Goal: Book appointment/travel/reservation

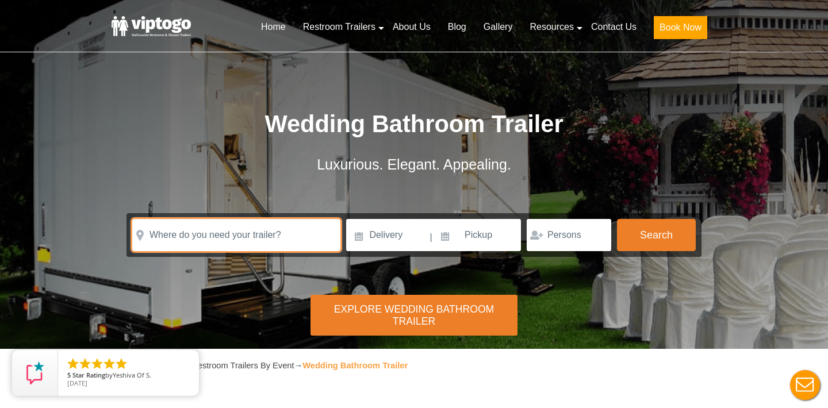
click at [252, 239] on input "text" at bounding box center [236, 235] width 208 height 32
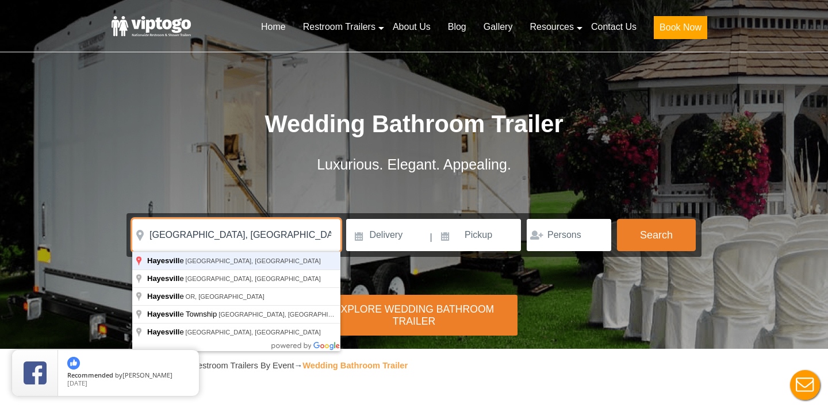
type input "[GEOGRAPHIC_DATA], [GEOGRAPHIC_DATA], [GEOGRAPHIC_DATA]"
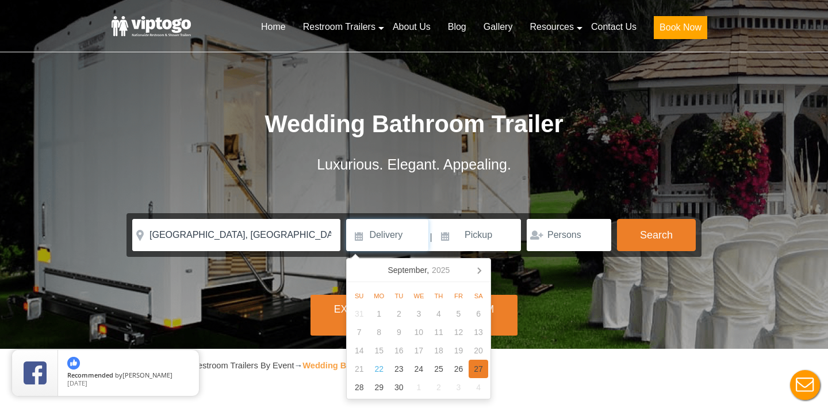
click at [479, 372] on div "27" at bounding box center [479, 369] width 20 height 18
type input "[DATE]"
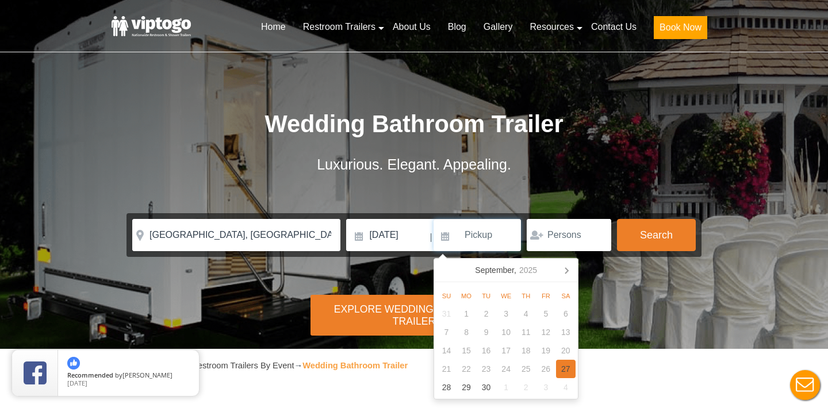
click at [564, 370] on div "27" at bounding box center [566, 369] width 20 height 18
type input "[DATE]"
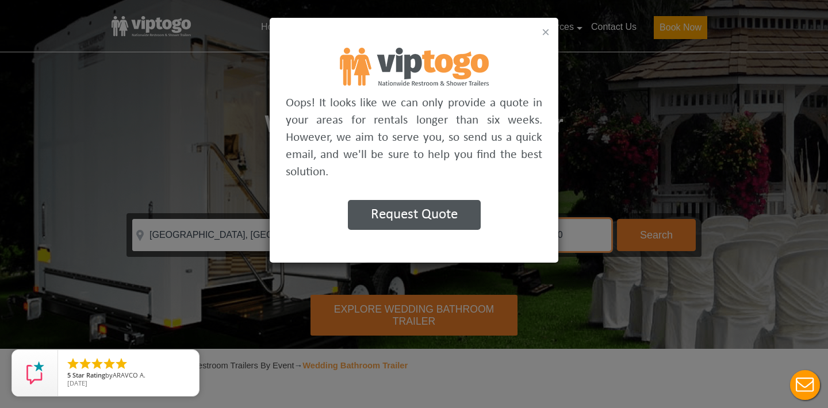
type input "100"
click at [543, 32] on button "×" at bounding box center [546, 32] width 8 height 14
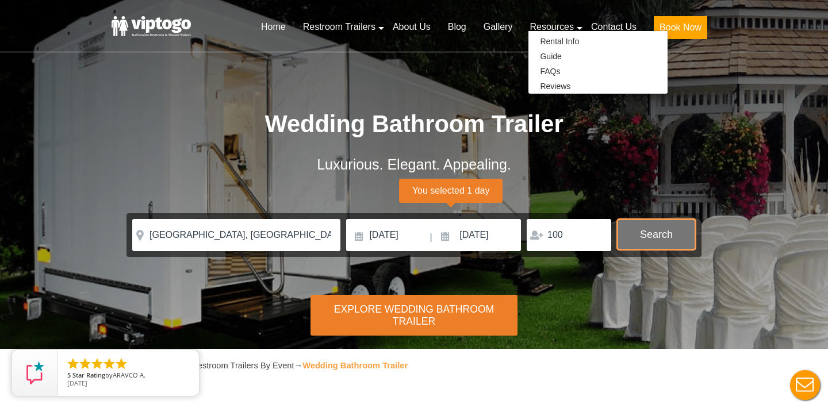
click at [639, 238] on button "Search" at bounding box center [656, 234] width 79 height 31
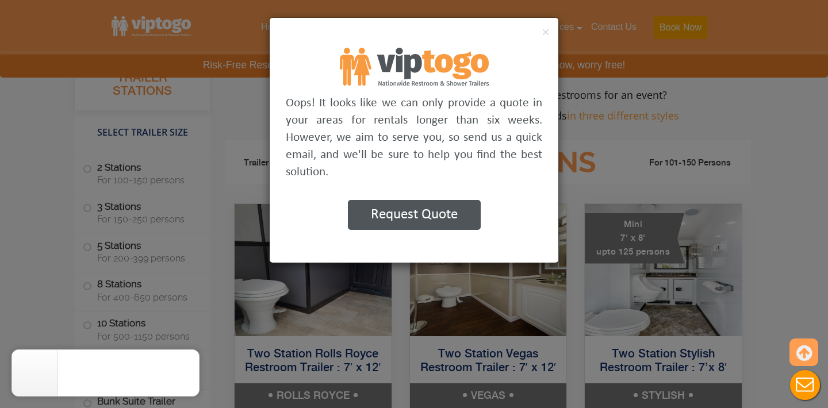
scroll to position [1097, 0]
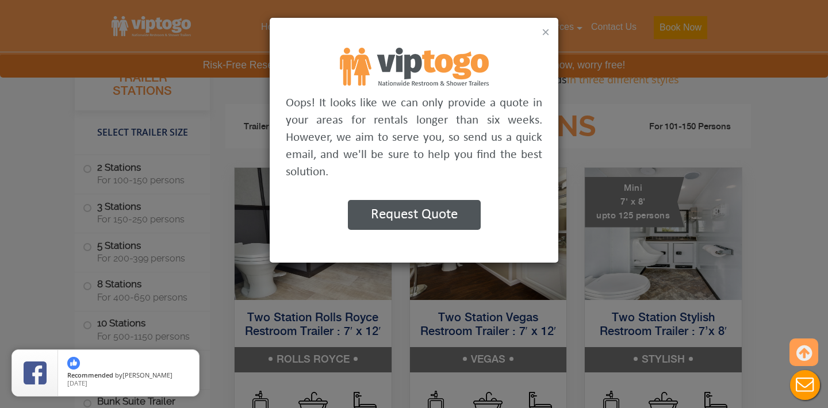
click at [548, 32] on button "×" at bounding box center [546, 32] width 8 height 14
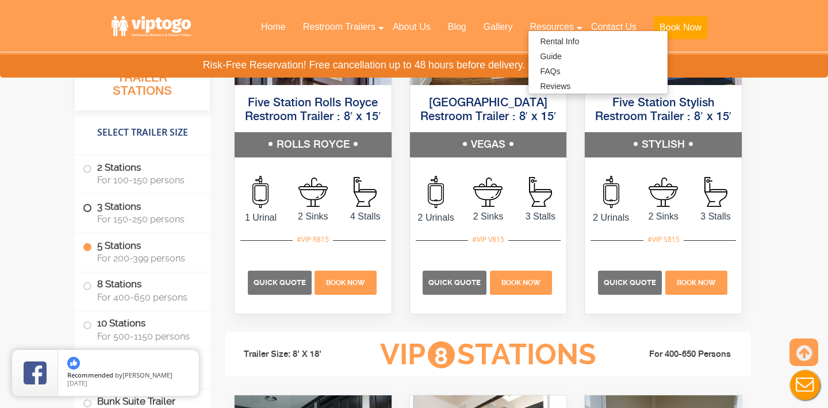
scroll to position [2501, 0]
